Goal: Task Accomplishment & Management: Manage account settings

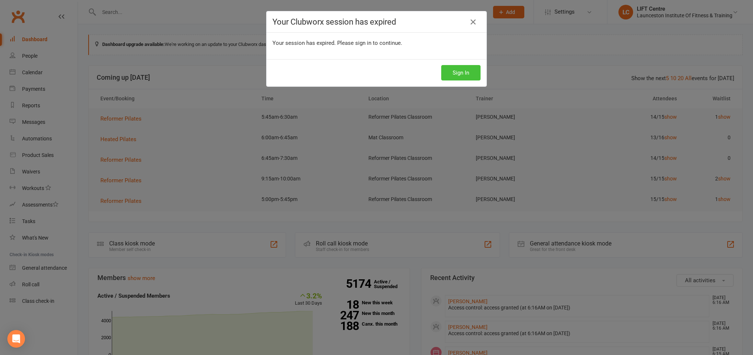
click at [453, 73] on button "Sign In" at bounding box center [460, 72] width 39 height 15
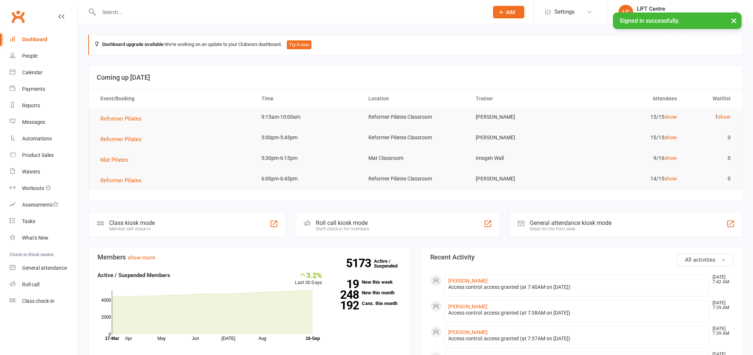
click at [174, 10] on input "text" at bounding box center [290, 12] width 387 height 10
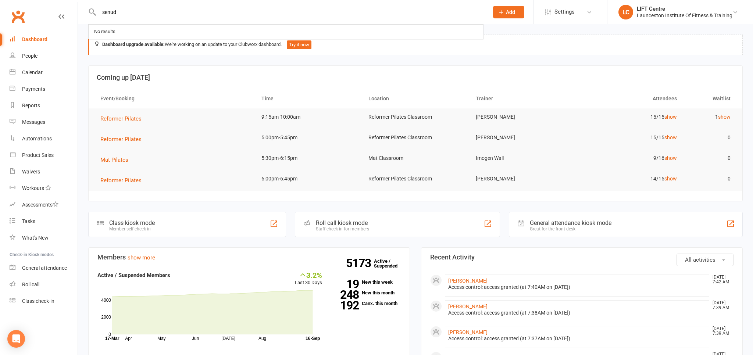
type input "senudi"
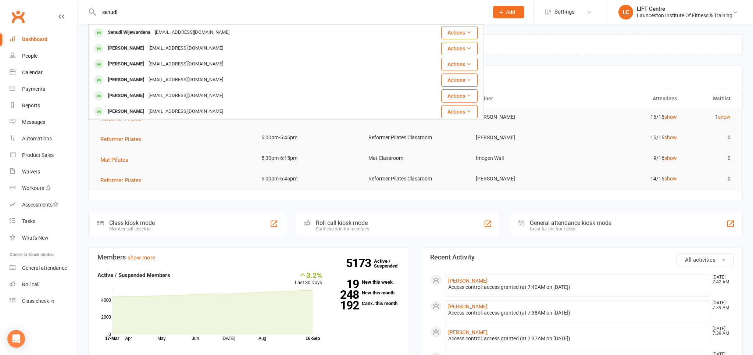
drag, startPoint x: 149, startPoint y: 12, endPoint x: 89, endPoint y: 8, distance: 60.4
click at [97, 7] on input "senudi" at bounding box center [290, 12] width 387 height 10
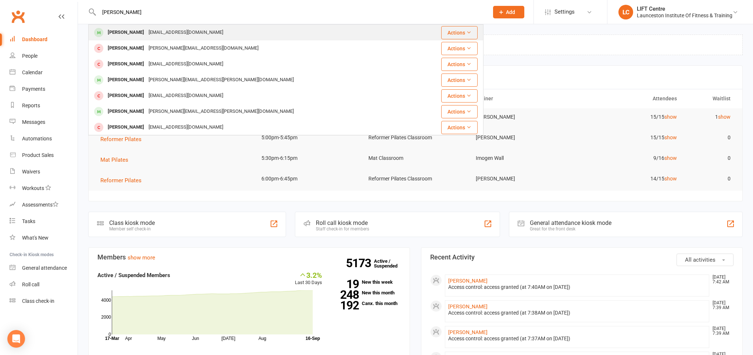
type input "sarah shepp"
click at [142, 30] on div "Sarah Sheppard" at bounding box center [126, 32] width 41 height 11
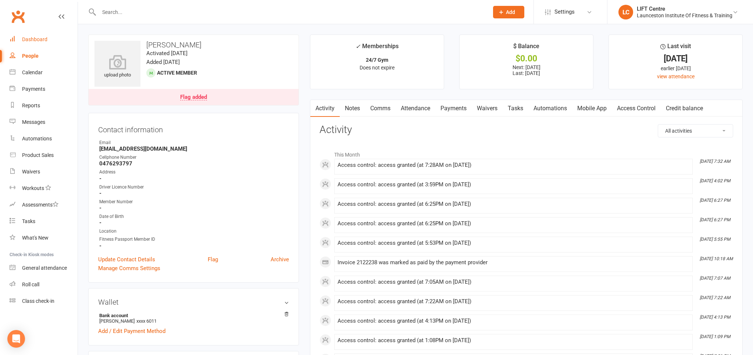
click at [38, 39] on div "Dashboard" at bounding box center [34, 39] width 25 height 6
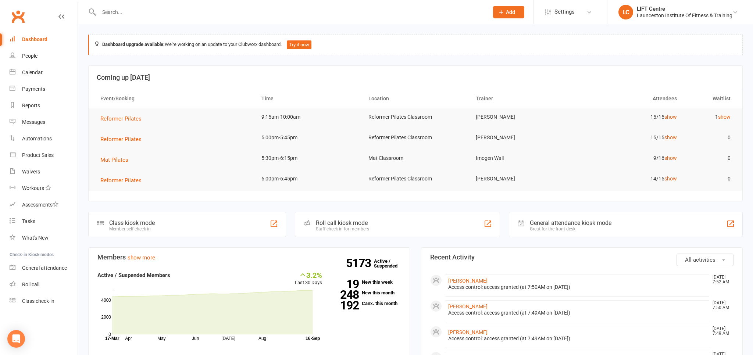
click at [10, 74] on li "Calendar" at bounding box center [39, 72] width 78 height 17
click at [14, 73] on icon at bounding box center [13, 72] width 6 height 6
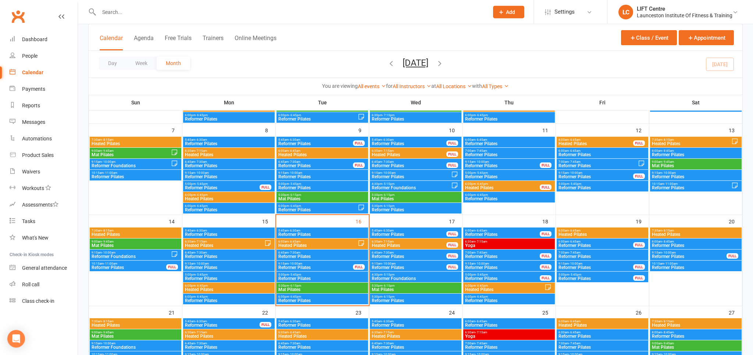
scroll to position [155, 0]
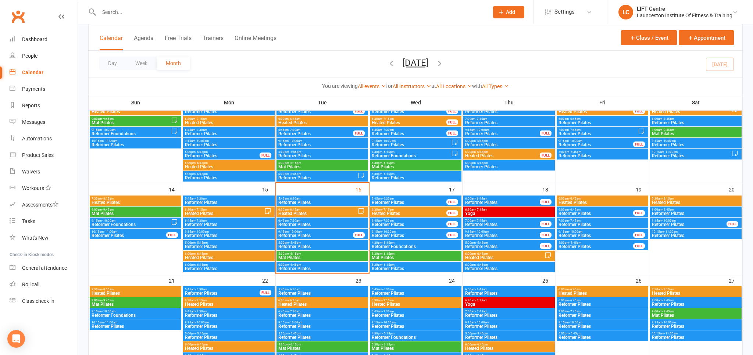
click at [312, 235] on span "Reformer Pilates" at bounding box center [315, 235] width 75 height 4
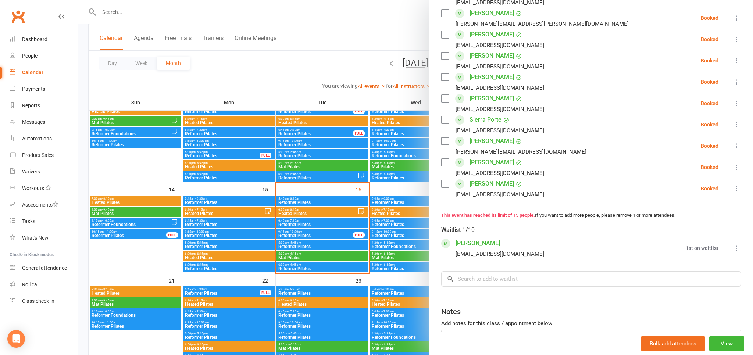
scroll to position [243, 0]
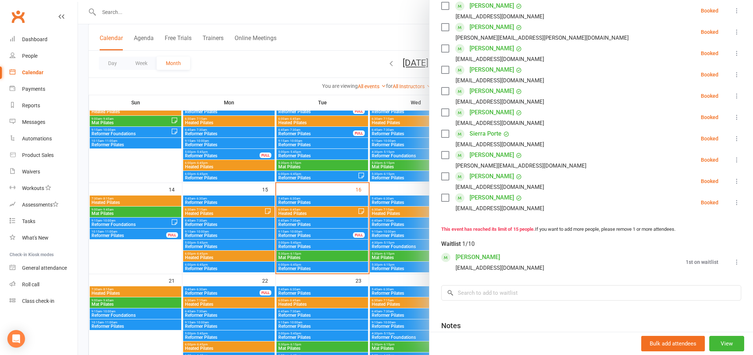
click at [738, 96] on icon at bounding box center [736, 95] width 7 height 7
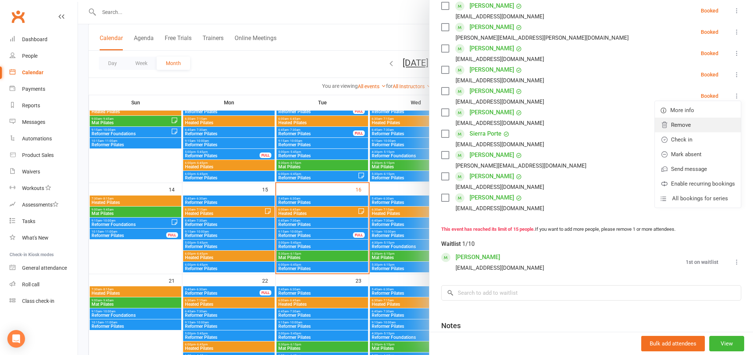
click at [708, 126] on link "Remove" at bounding box center [698, 125] width 86 height 15
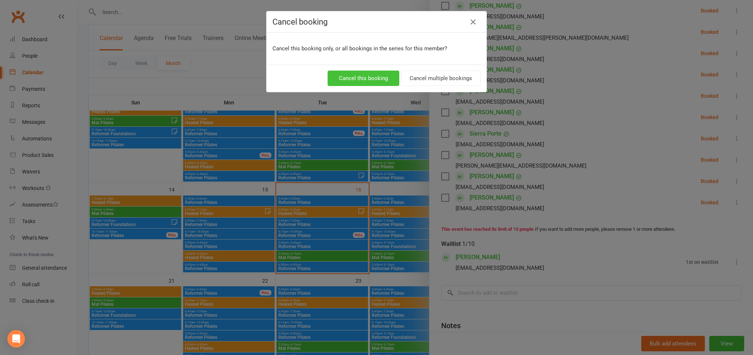
click at [362, 80] on button "Cancel this booking" at bounding box center [364, 78] width 72 height 15
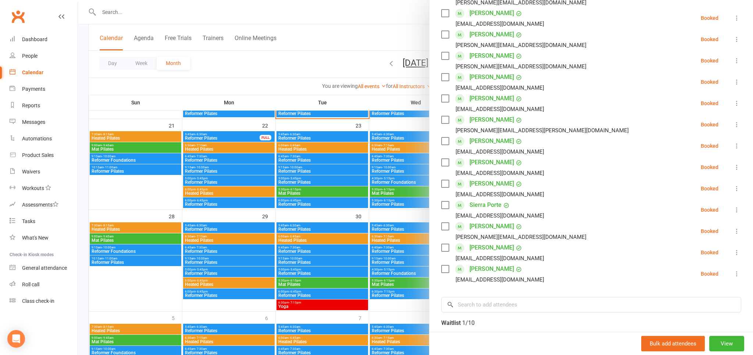
scroll to position [275, 0]
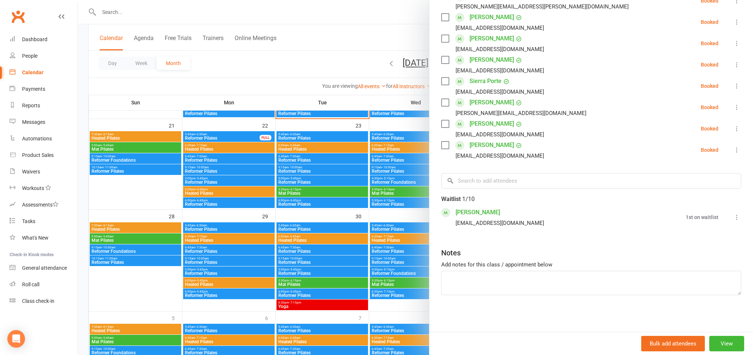
click at [485, 211] on link "Madeleine Jenkins" at bounding box center [478, 213] width 44 height 12
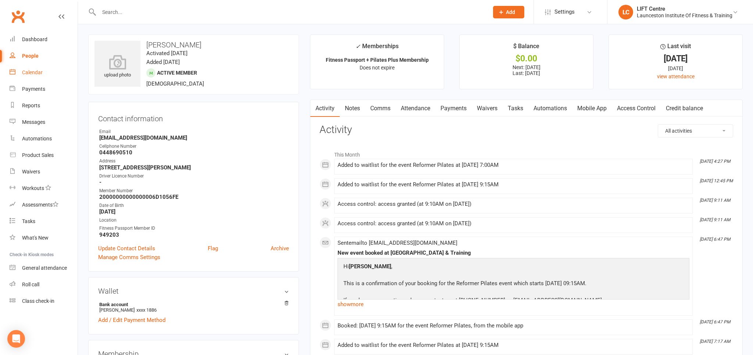
click at [29, 75] on div "Calendar" at bounding box center [32, 72] width 21 height 6
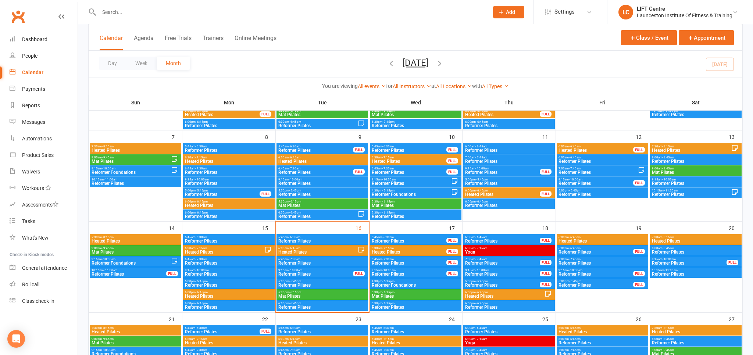
scroll to position [272, 0]
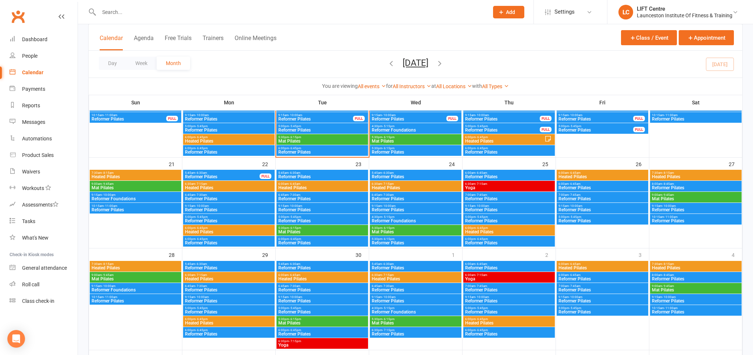
click at [308, 210] on span "Reformer Pilates" at bounding box center [322, 210] width 89 height 4
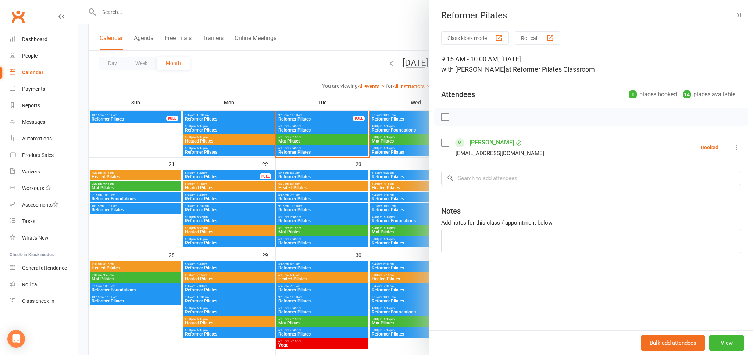
click at [302, 69] on div at bounding box center [415, 177] width 675 height 355
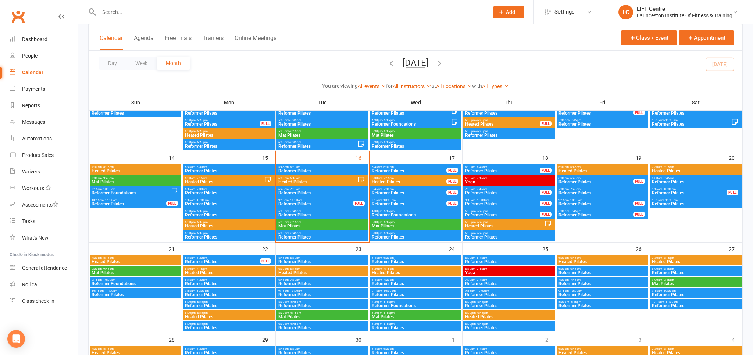
scroll to position [155, 0]
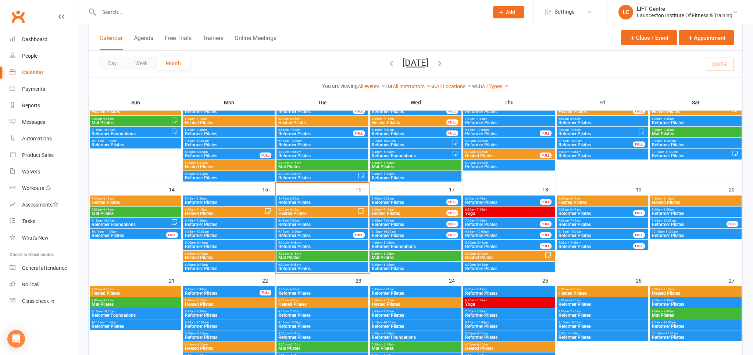
click at [308, 235] on span "Reformer Pilates" at bounding box center [315, 235] width 75 height 4
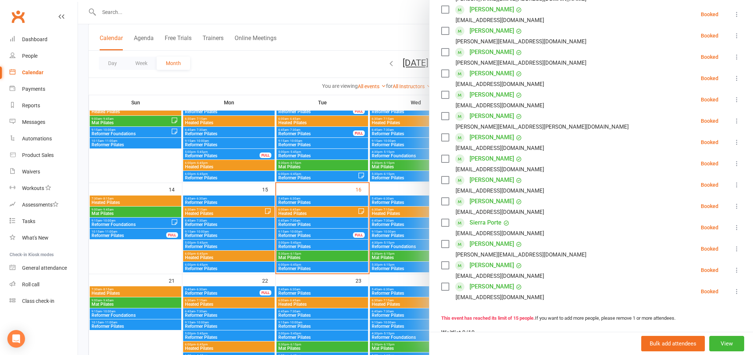
scroll to position [139, 0]
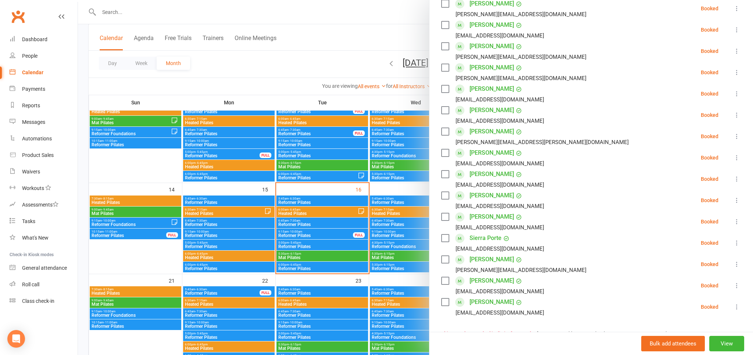
click at [425, 49] on div at bounding box center [415, 177] width 675 height 355
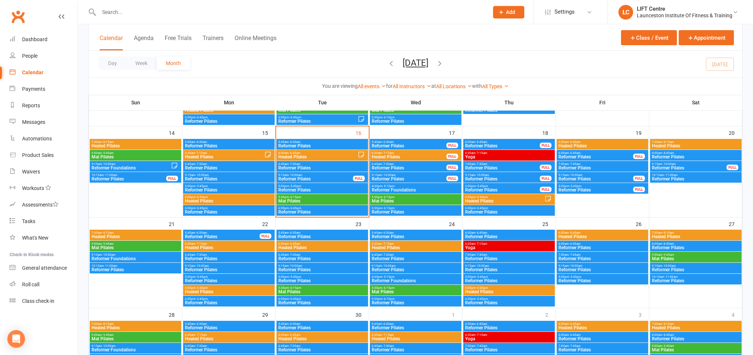
scroll to position [194, 0]
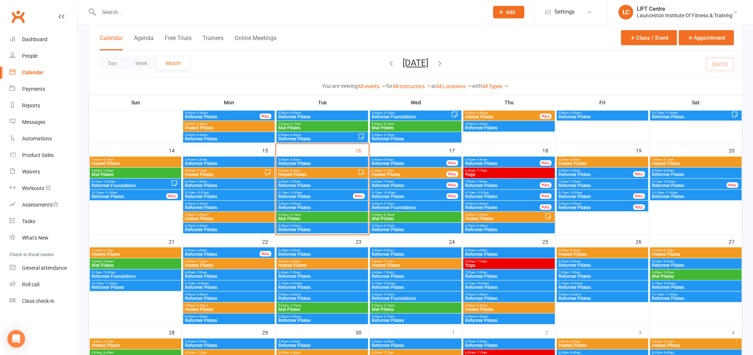
click at [598, 183] on span "7:00am - 7:45am" at bounding box center [602, 181] width 89 height 3
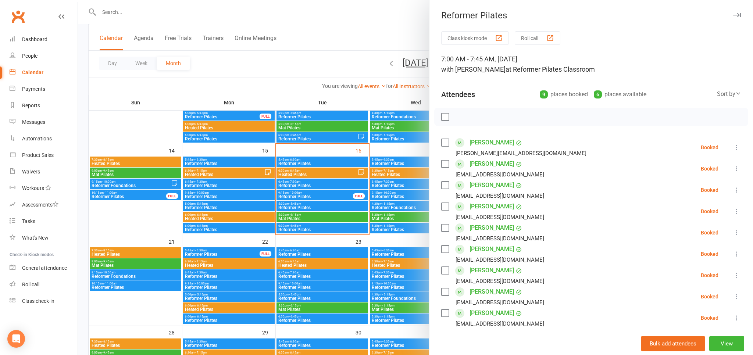
click at [389, 28] on div at bounding box center [415, 177] width 675 height 355
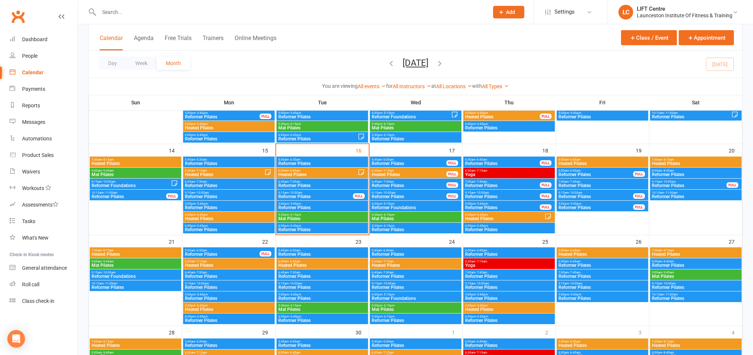
click at [604, 174] on span "Reformer Pilates" at bounding box center [595, 174] width 75 height 4
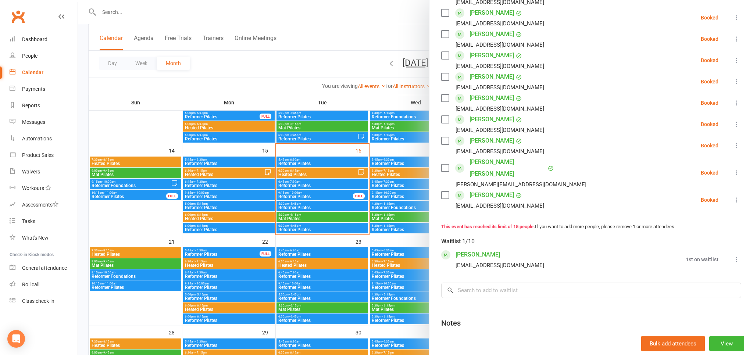
scroll to position [316, 0]
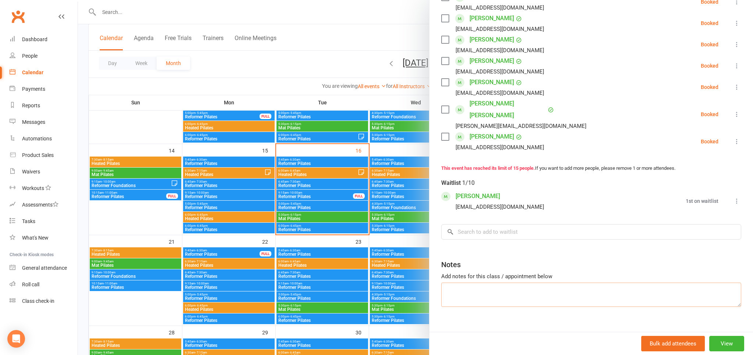
click at [473, 283] on textarea at bounding box center [591, 295] width 300 height 24
click at [544, 283] on textarea "casual reserve 1 - eloise mcketcher - ring/has not paid" at bounding box center [591, 295] width 300 height 24
type textarea "casual reserve 1 - eloise mcketcher - ring if space/has not paid"
click at [536, 224] on input "search" at bounding box center [591, 231] width 300 height 15
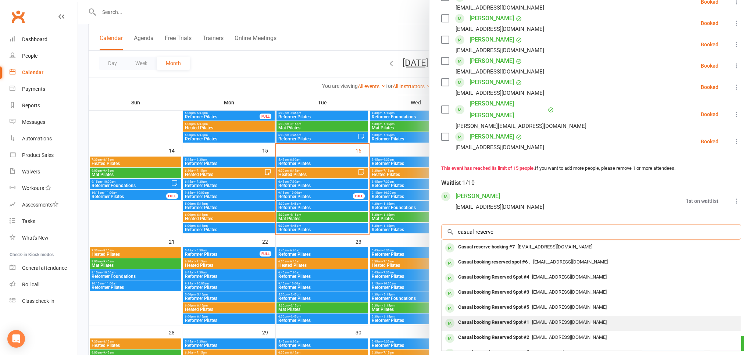
type input "casual reserve"
click at [560, 319] on span "pilates@liftcentre.com.au" at bounding box center [569, 322] width 75 height 6
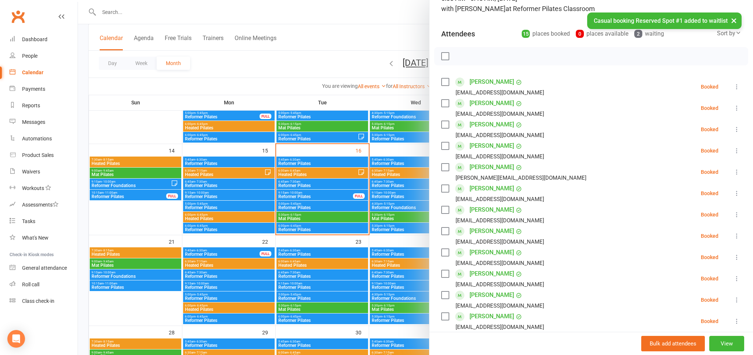
scroll to position [25, 0]
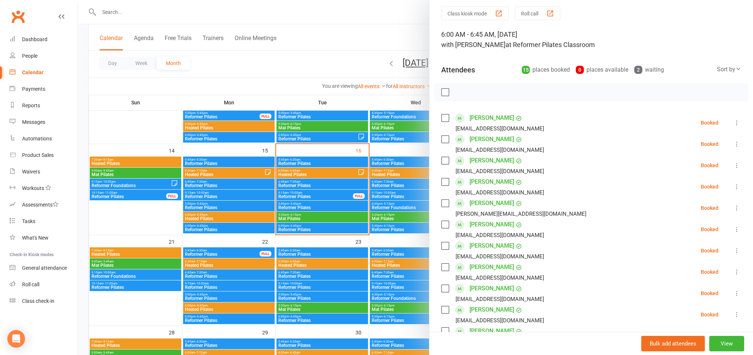
click at [412, 23] on div at bounding box center [415, 177] width 675 height 355
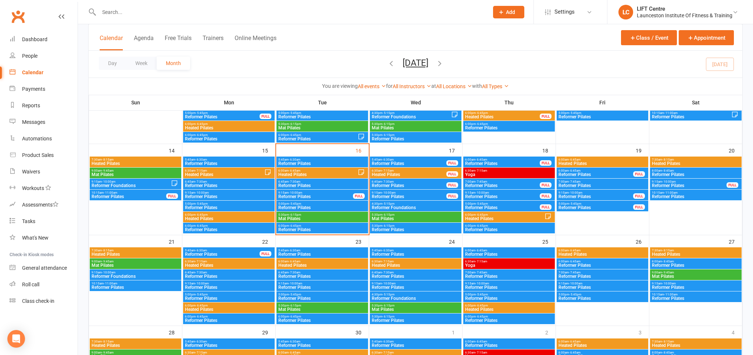
click at [416, 174] on span "Heated Pilates" at bounding box center [408, 174] width 75 height 4
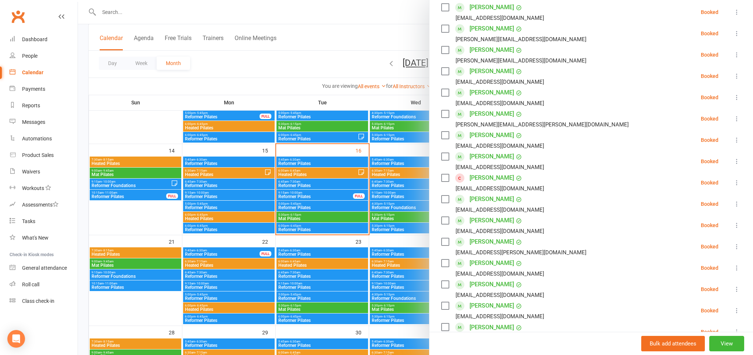
scroll to position [122, 0]
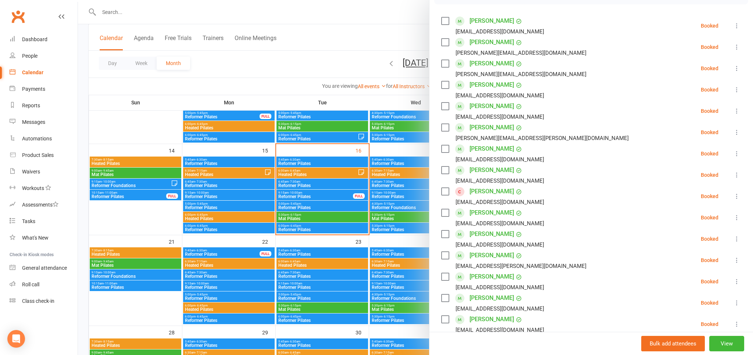
click at [349, 61] on div at bounding box center [415, 177] width 675 height 355
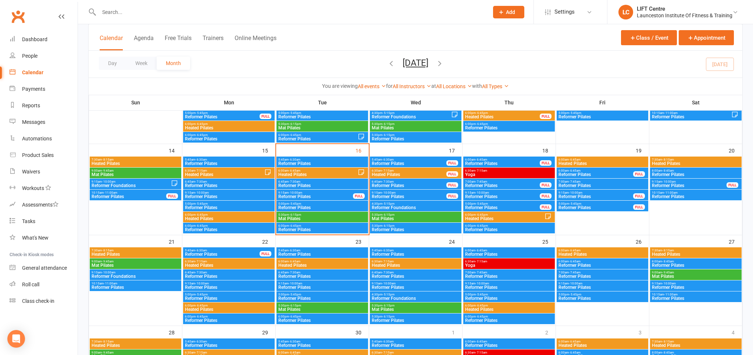
click at [514, 218] on span "Heated Pilates" at bounding box center [505, 219] width 80 height 4
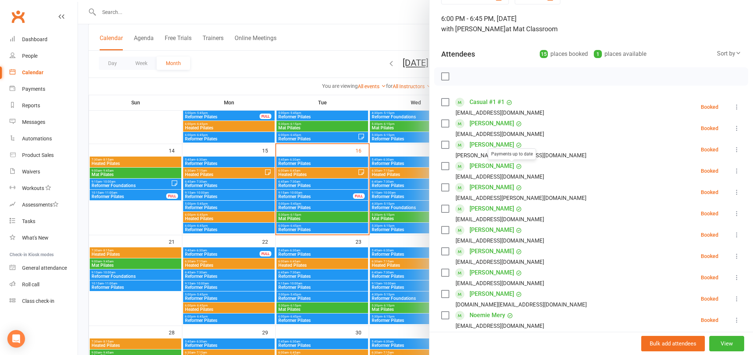
scroll to position [81, 0]
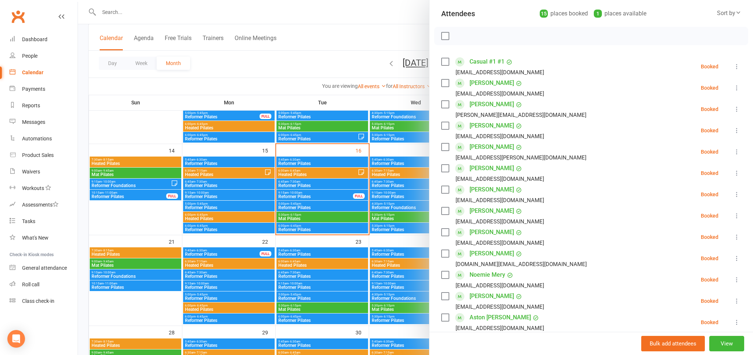
click at [491, 83] on link "Renae Bonner" at bounding box center [491, 83] width 44 height 12
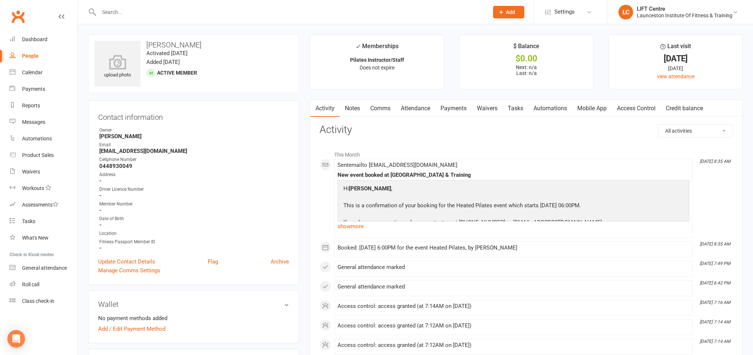
click at [446, 108] on link "Payments" at bounding box center [453, 108] width 36 height 17
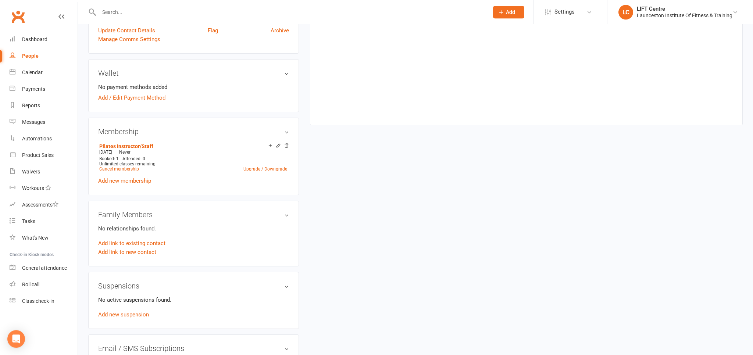
scroll to position [78, 0]
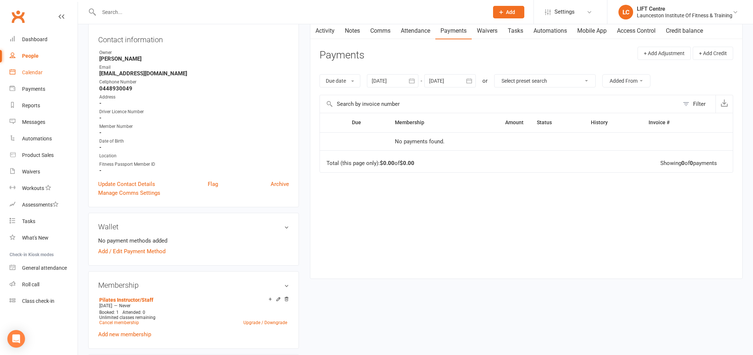
click at [33, 71] on div "Calendar" at bounding box center [32, 72] width 21 height 6
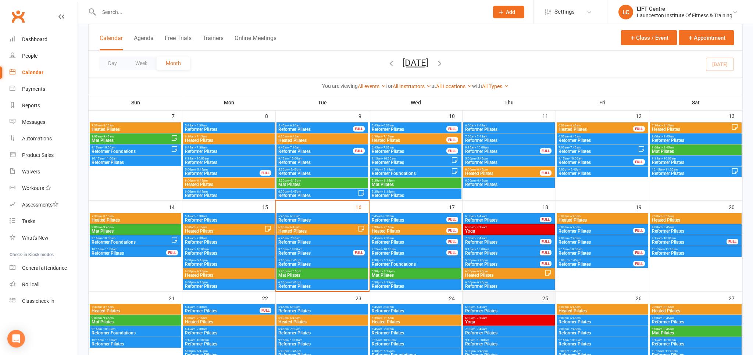
scroll to position [155, 0]
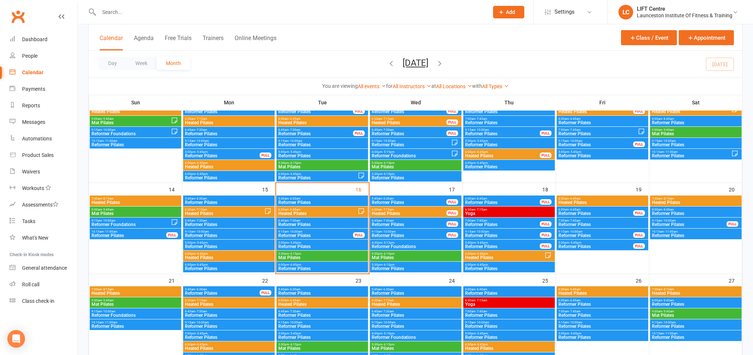
click at [506, 256] on span "Heated Pilates" at bounding box center [505, 258] width 80 height 4
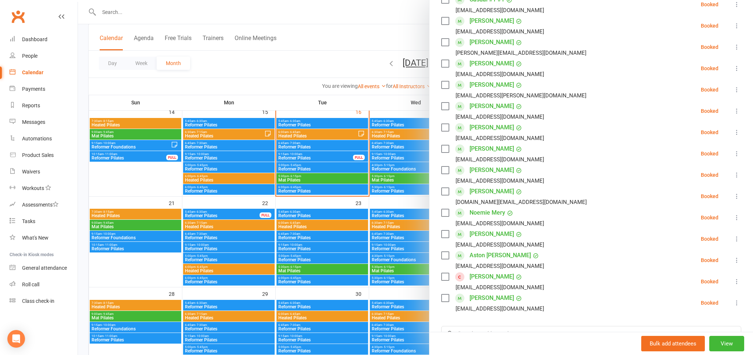
scroll to position [162, 0]
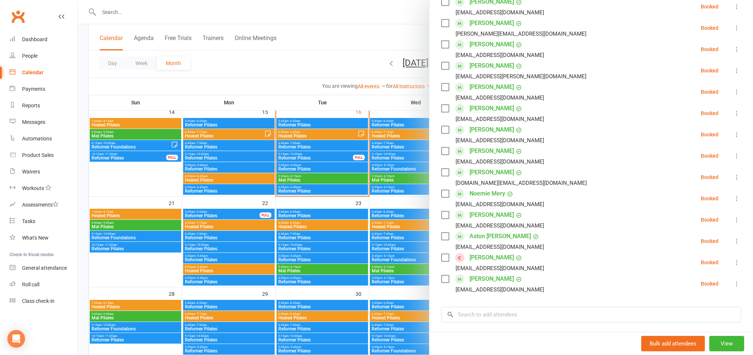
click at [352, 50] on div at bounding box center [415, 177] width 675 height 355
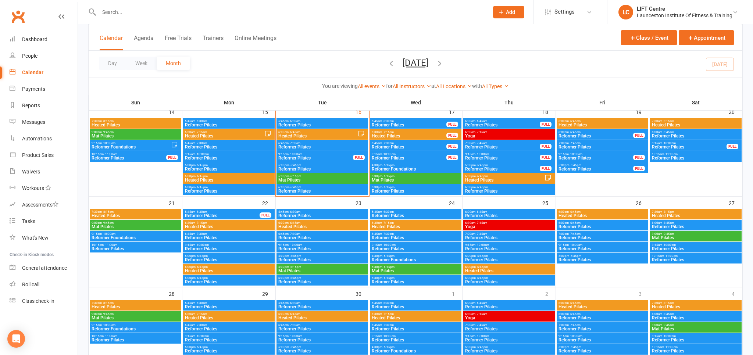
click at [583, 211] on span "6:00am - 6:45am" at bounding box center [602, 211] width 89 height 3
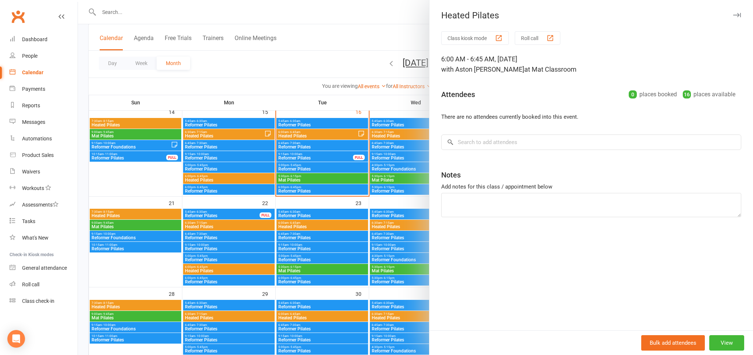
drag, startPoint x: 373, startPoint y: 57, endPoint x: 378, endPoint y: 57, distance: 4.8
click at [373, 57] on div at bounding box center [415, 177] width 675 height 355
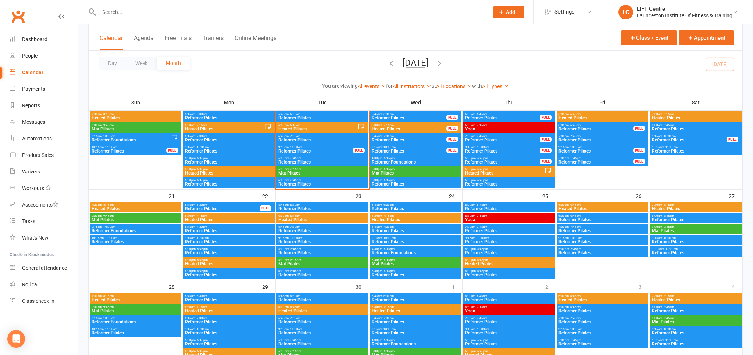
scroll to position [233, 0]
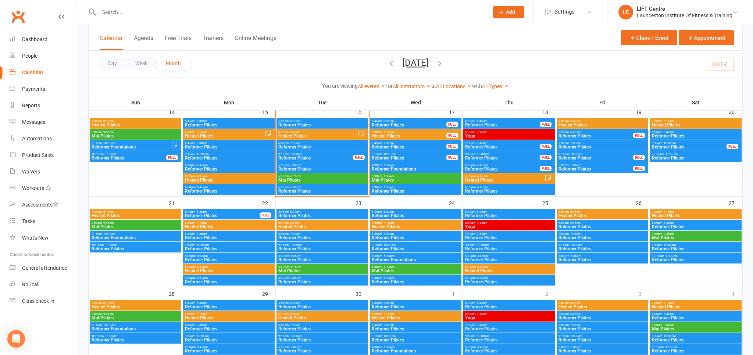
click at [604, 121] on span "6:00am - 6:45am" at bounding box center [602, 120] width 89 height 3
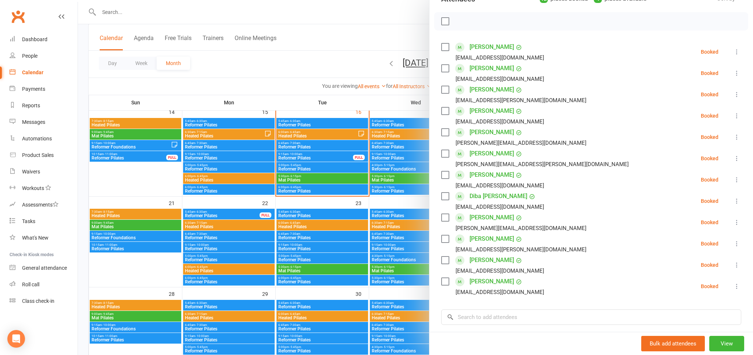
scroll to position [40, 0]
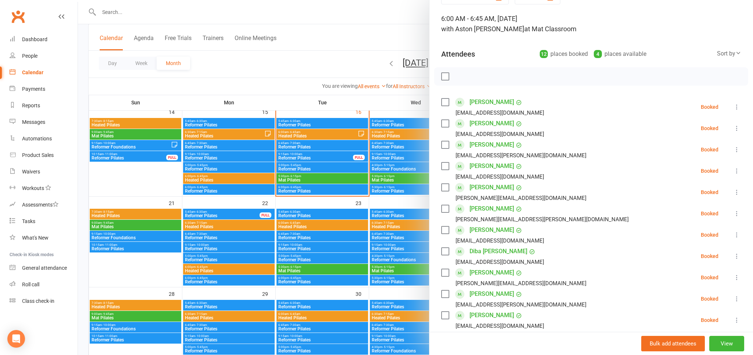
click at [353, 33] on div at bounding box center [415, 177] width 675 height 355
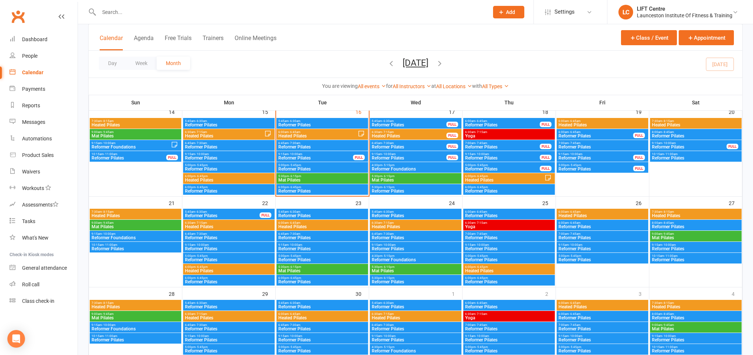
click at [331, 135] on span "Heated Pilates" at bounding box center [318, 136] width 80 height 4
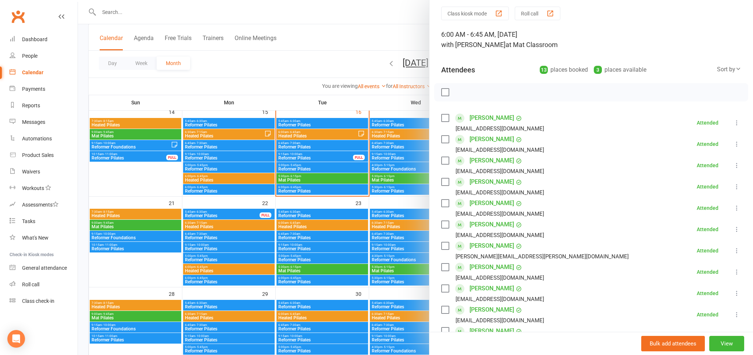
scroll to position [23, 0]
drag, startPoint x: 420, startPoint y: 33, endPoint x: 415, endPoint y: 45, distance: 13.2
click at [418, 35] on div at bounding box center [415, 177] width 675 height 355
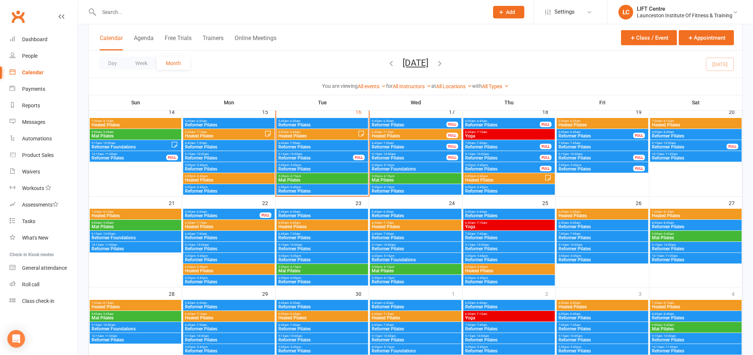
click at [218, 15] on input "text" at bounding box center [290, 12] width 387 height 10
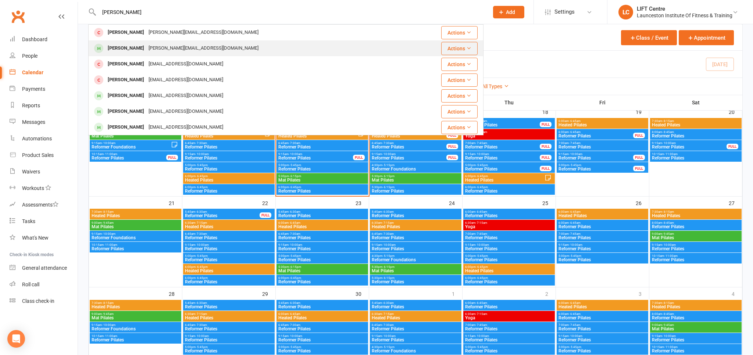
type input "abbey smith"
click at [226, 51] on div "Abbey Smith smith.abbey694@gmail.com" at bounding box center [253, 48] width 328 height 15
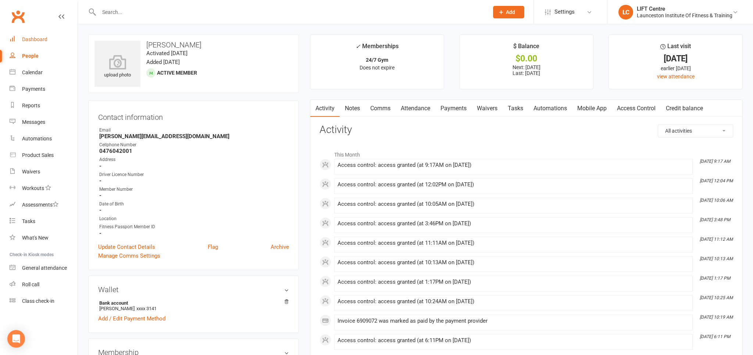
click at [40, 39] on div "Dashboard" at bounding box center [34, 39] width 25 height 6
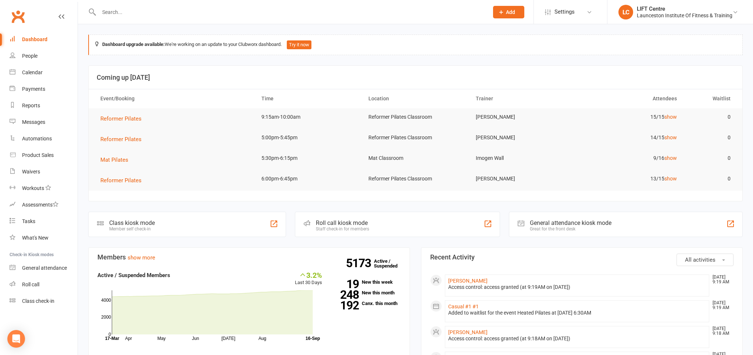
click at [116, 8] on input "text" at bounding box center [290, 12] width 387 height 10
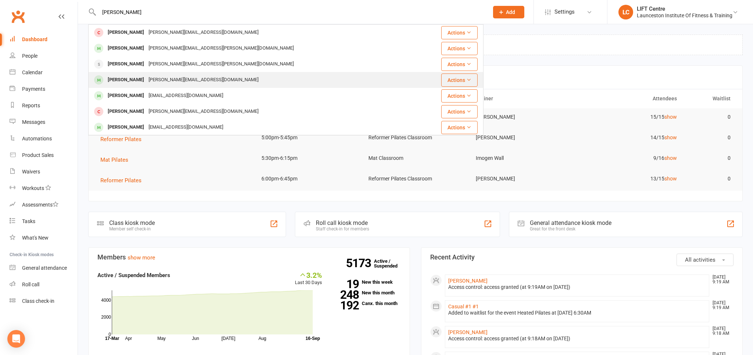
type input "angela"
click at [166, 80] on div "angela.barr21@hotmail.com" at bounding box center [203, 80] width 114 height 11
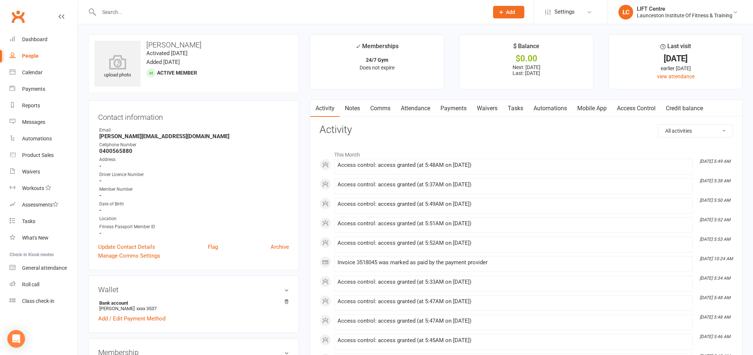
click at [473, 97] on main "✓ Memberships 24/7 Gym Does not expire $ Balance $0.00 Next: 19 Sep 2025 Last: …" at bounding box center [526, 357] width 444 height 644
click at [462, 107] on link "Payments" at bounding box center [453, 108] width 36 height 17
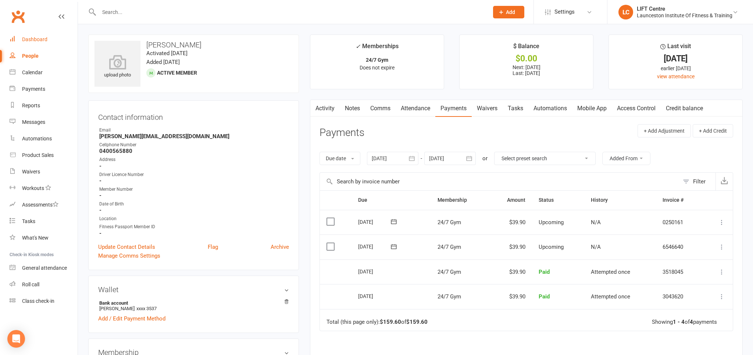
click at [38, 39] on div "Dashboard" at bounding box center [34, 39] width 25 height 6
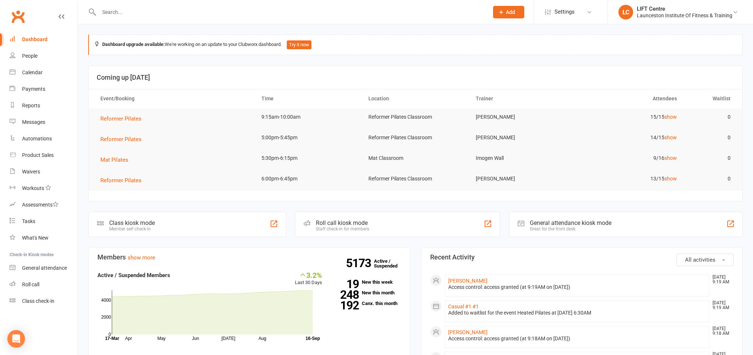
paste input "Abbey Smith"
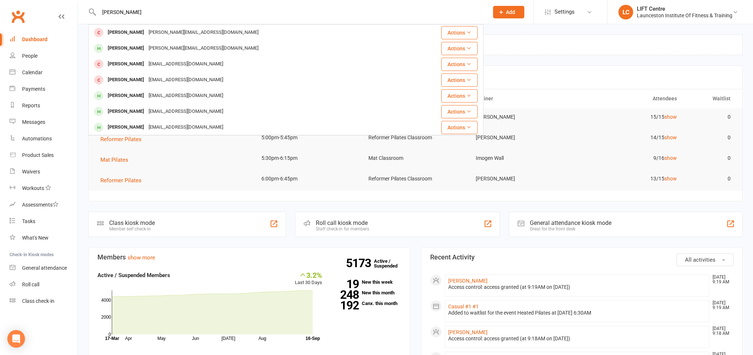
type input "Abbey Smith"
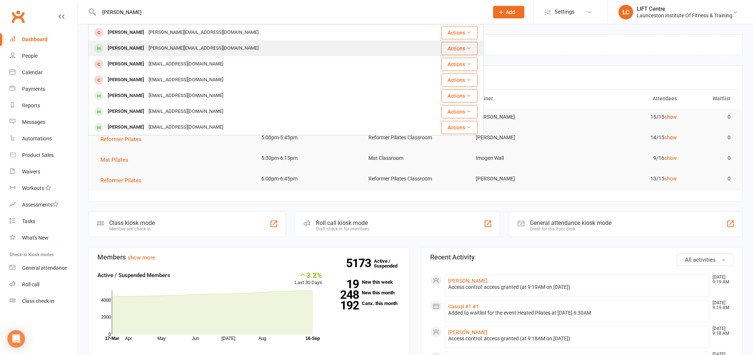
click at [146, 46] on div "smith.abbey694@gmail.com" at bounding box center [203, 48] width 114 height 11
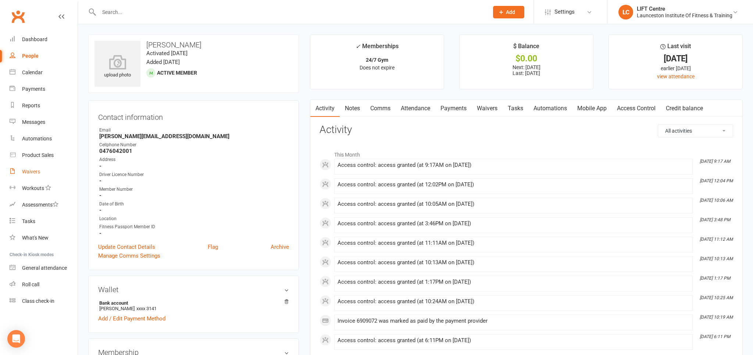
click at [31, 170] on div "Waivers" at bounding box center [31, 172] width 18 height 6
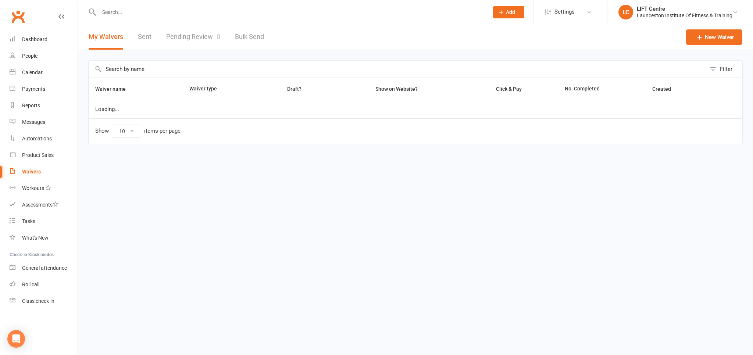
select select "50"
click at [193, 34] on link "Pending Review 0" at bounding box center [193, 36] width 54 height 25
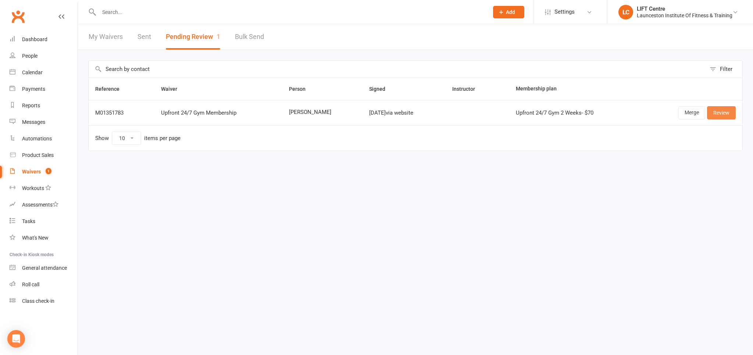
click at [725, 115] on link "Review" at bounding box center [721, 112] width 29 height 13
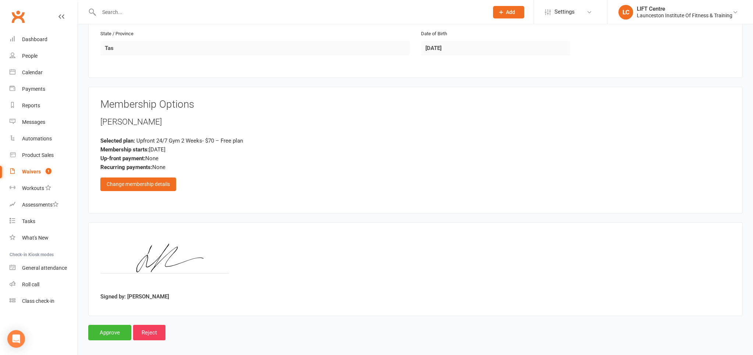
scroll to position [278, 0]
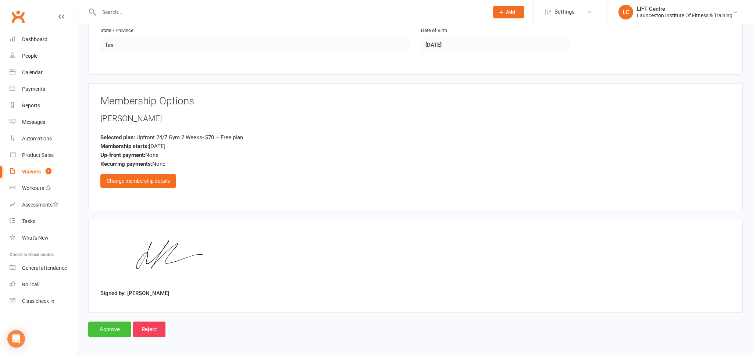
click at [117, 331] on input "Approve" at bounding box center [109, 329] width 43 height 15
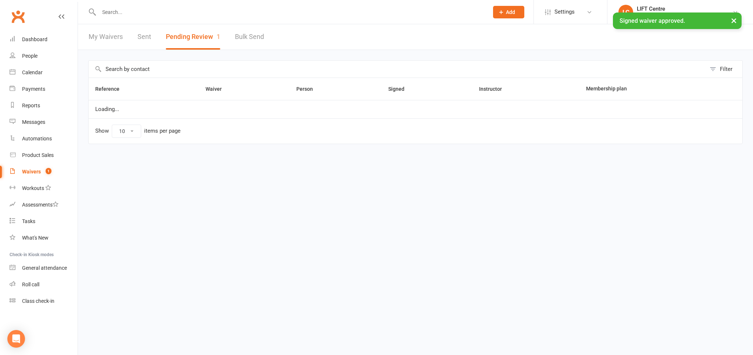
click at [148, 15] on input "text" at bounding box center [290, 12] width 387 height 10
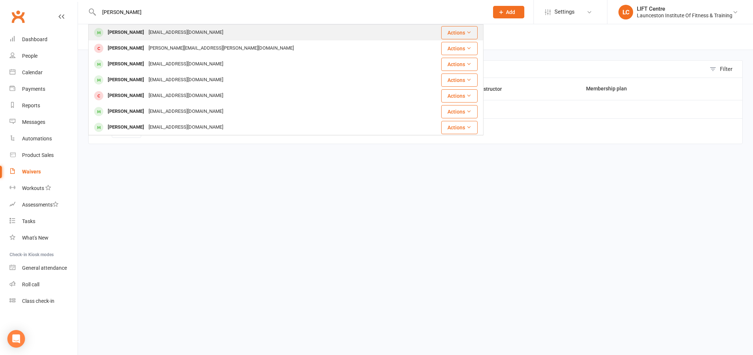
type input "lisa heaar"
click at [151, 31] on div "lisahearn92@gmail.com" at bounding box center [185, 32] width 79 height 11
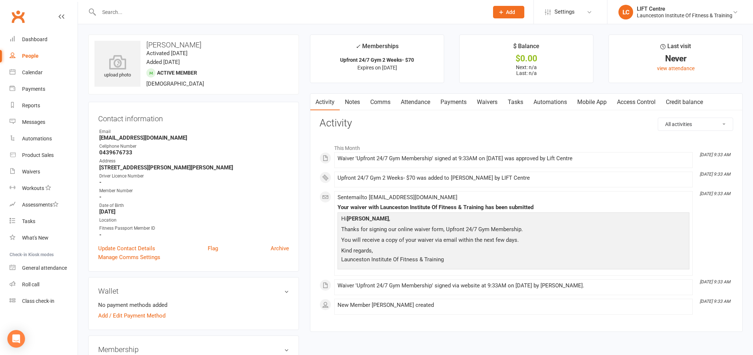
click at [632, 97] on link "Access Control" at bounding box center [636, 102] width 49 height 17
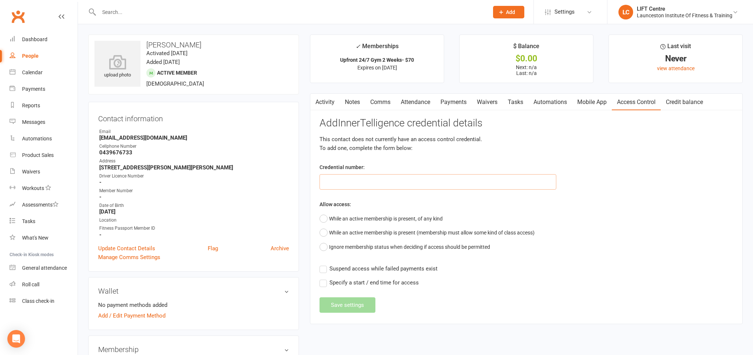
paste input "20000000000000004C53C0BE"
type input "20000000000000004C53C0BE"
click at [321, 218] on button "While an active membership is present, of any kind" at bounding box center [380, 219] width 123 height 14
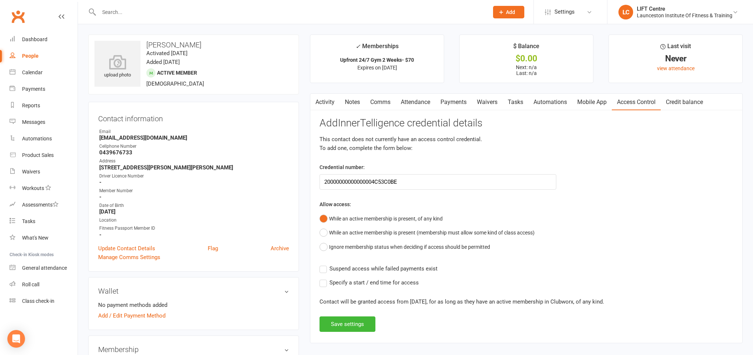
drag, startPoint x: 324, startPoint y: 267, endPoint x: 335, endPoint y: 285, distance: 20.3
click at [323, 268] on label "Suspend access while failed payments exist" at bounding box center [378, 268] width 118 height 9
click at [323, 264] on input "Suspend access while failed payments exist" at bounding box center [378, 264] width 118 height 0
click at [350, 322] on button "Save settings" at bounding box center [347, 324] width 56 height 15
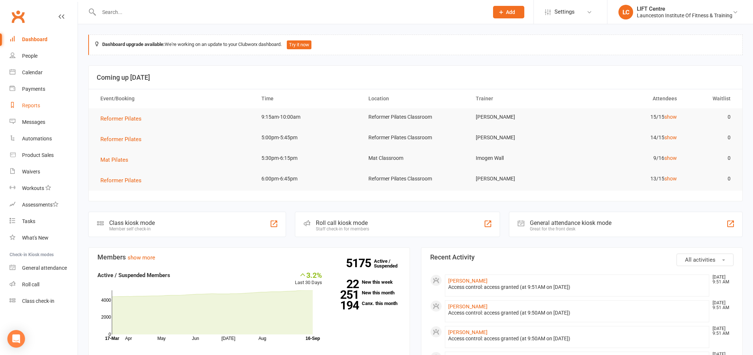
click at [31, 107] on div "Reports" at bounding box center [31, 106] width 18 height 6
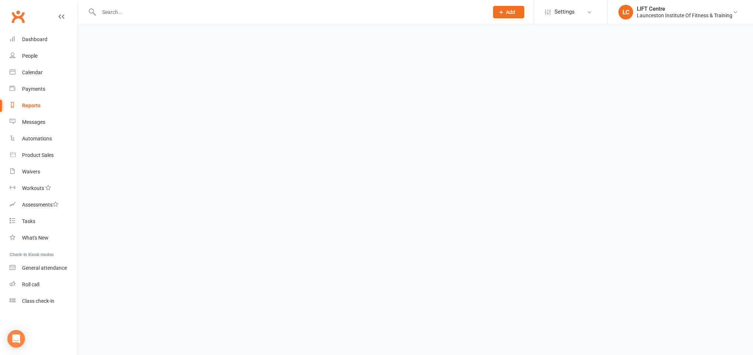
select select "100"
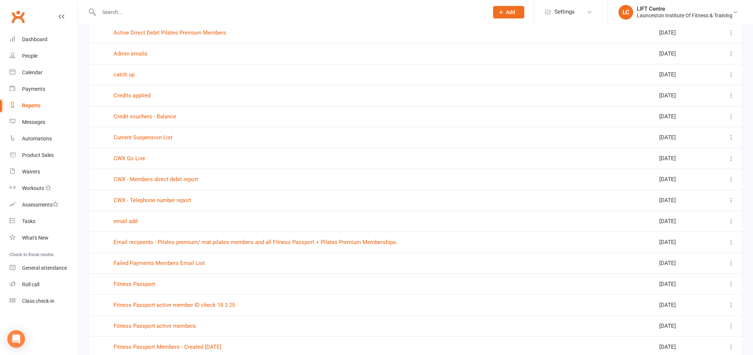
scroll to position [233, 0]
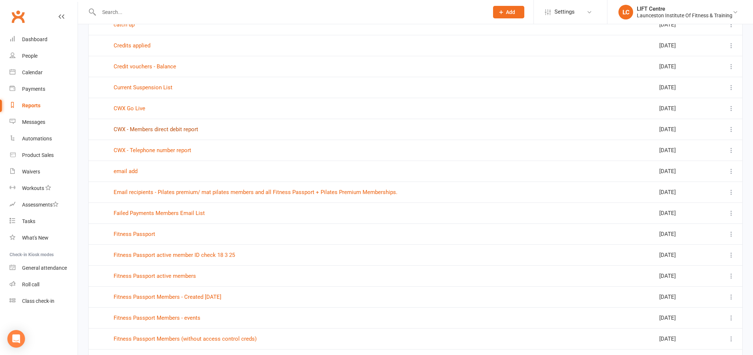
click at [148, 128] on link "CWX - Members direct debit report" at bounding box center [156, 129] width 85 height 7
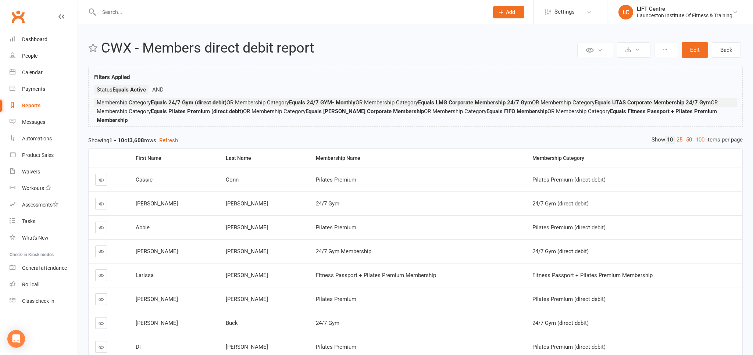
click at [33, 102] on link "Reports" at bounding box center [44, 105] width 68 height 17
select select "100"
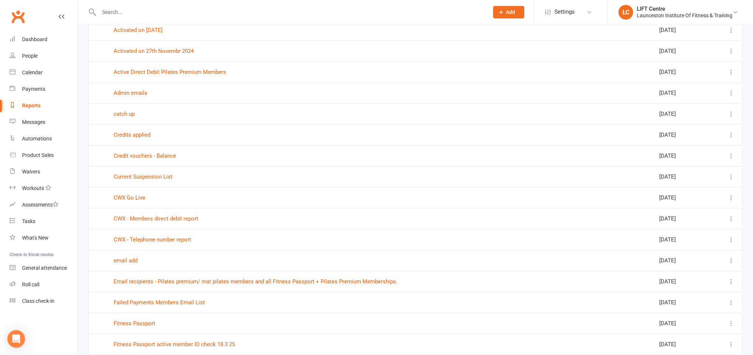
scroll to position [155, 0]
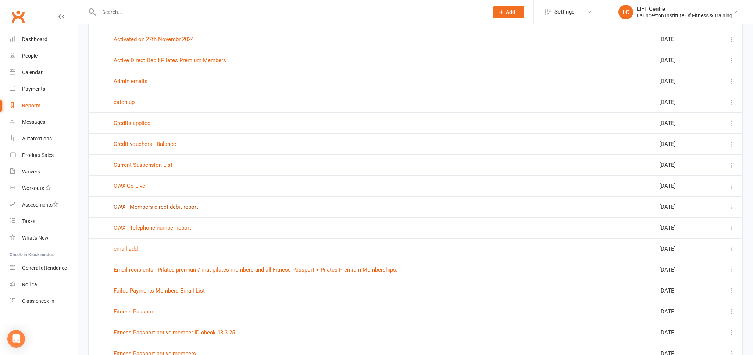
click at [160, 206] on link "CWX - Members direct debit report" at bounding box center [156, 207] width 85 height 7
